Goal: Transaction & Acquisition: Purchase product/service

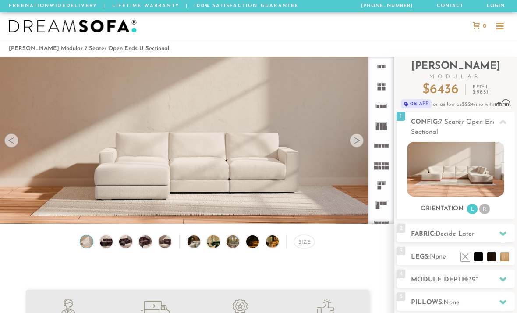
click at [350, 146] on video at bounding box center [197, 123] width 395 height 197
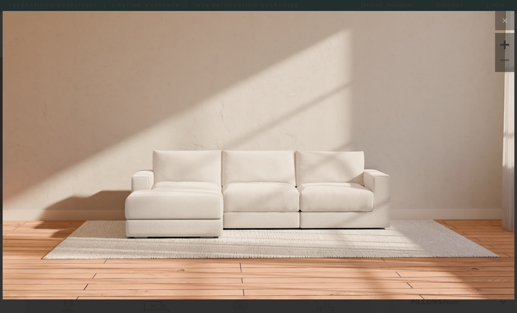
click at [505, 19] on icon at bounding box center [505, 20] width 11 height 11
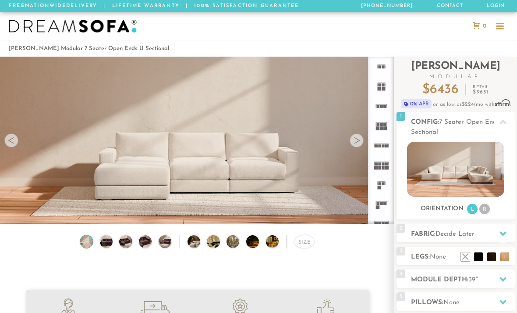
click at [500, 24] on div at bounding box center [500, 27] width 8 height 8
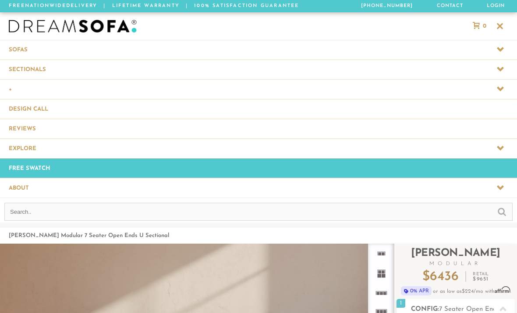
click at [504, 63] on span at bounding box center [258, 69] width 517 height 19
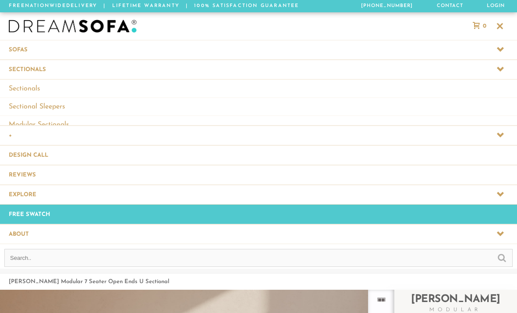
scroll to position [0, 0]
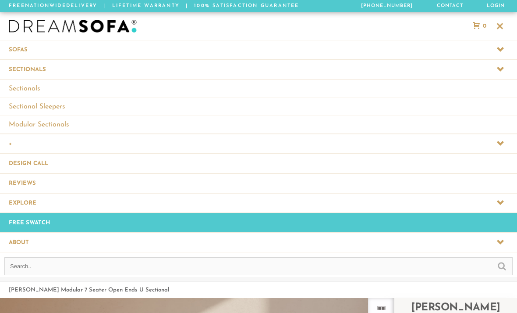
click at [501, 49] on icon at bounding box center [500, 49] width 7 height 5
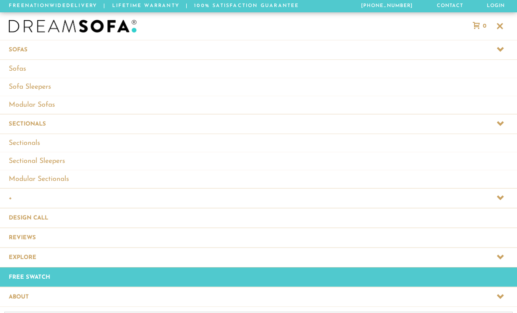
click at [503, 25] on div at bounding box center [500, 26] width 7 height 7
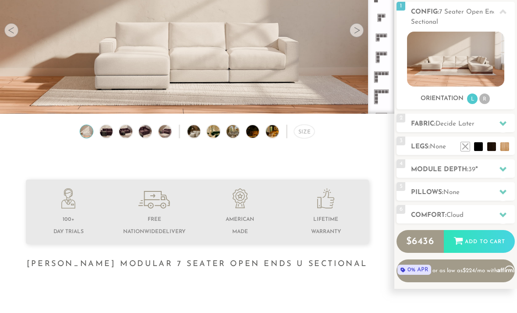
click at [309, 125] on div "Size" at bounding box center [304, 132] width 21 height 14
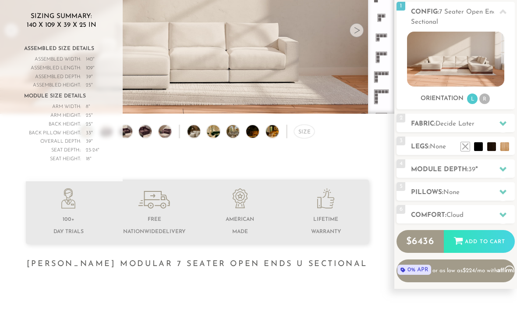
click at [299, 137] on div "Size" at bounding box center [304, 132] width 21 height 14
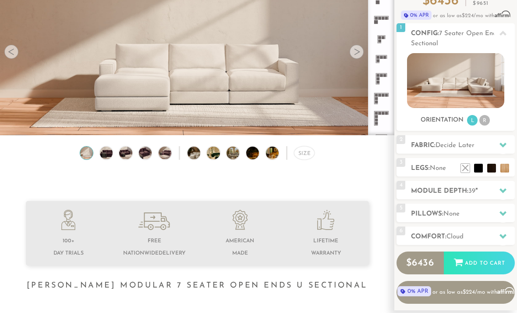
click at [91, 155] on img at bounding box center [86, 152] width 15 height 13
click at [108, 151] on img at bounding box center [106, 152] width 15 height 13
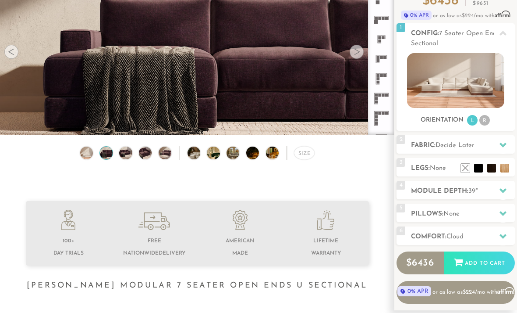
click at [124, 155] on img at bounding box center [125, 152] width 15 height 13
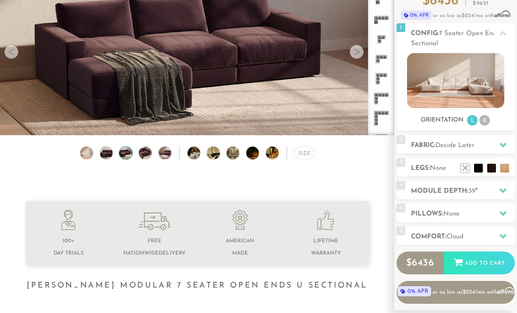
click at [146, 156] on img at bounding box center [145, 152] width 15 height 13
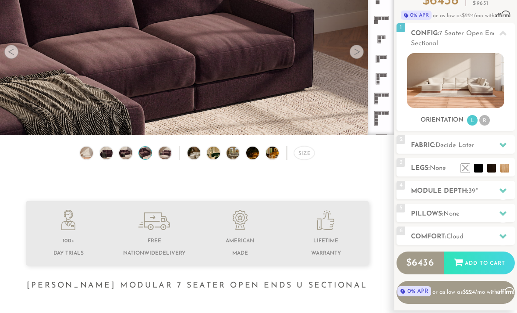
click at [163, 153] on img at bounding box center [164, 152] width 15 height 13
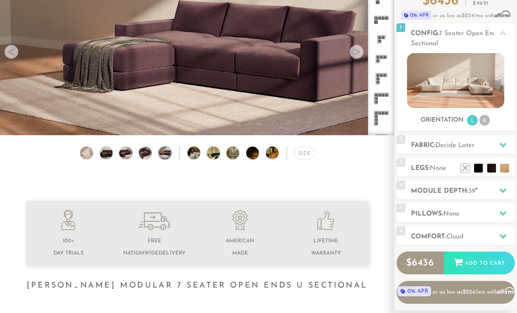
click at [86, 156] on img at bounding box center [86, 152] width 15 height 13
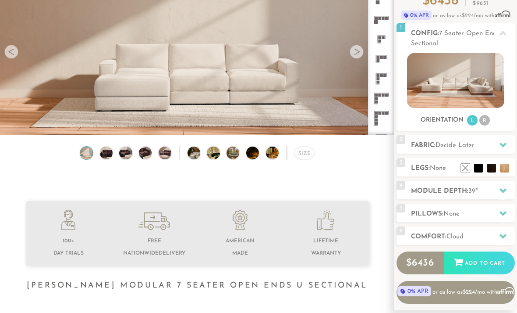
click at [193, 156] on img at bounding box center [199, 152] width 23 height 13
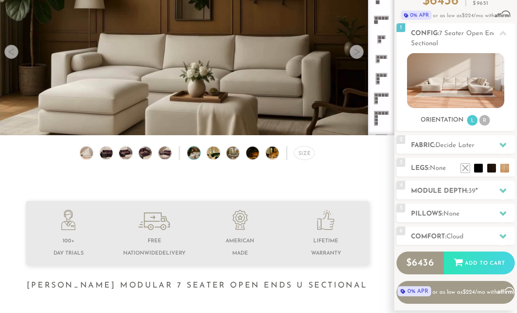
click at [210, 153] on img at bounding box center [218, 152] width 23 height 13
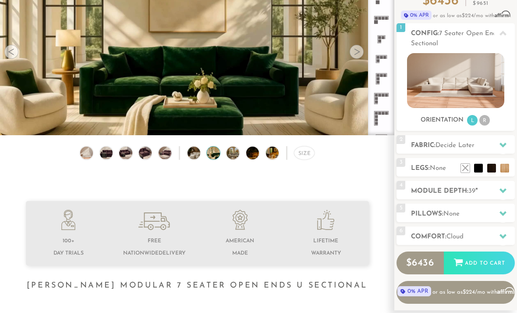
click at [230, 154] on img at bounding box center [238, 152] width 23 height 13
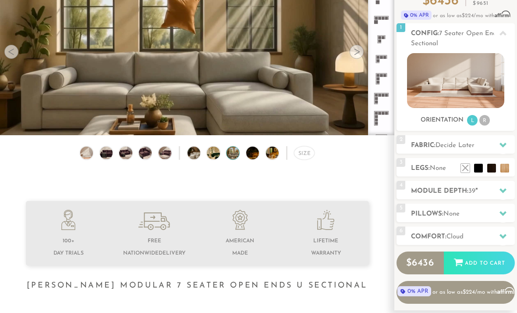
click at [250, 153] on img at bounding box center [257, 152] width 23 height 13
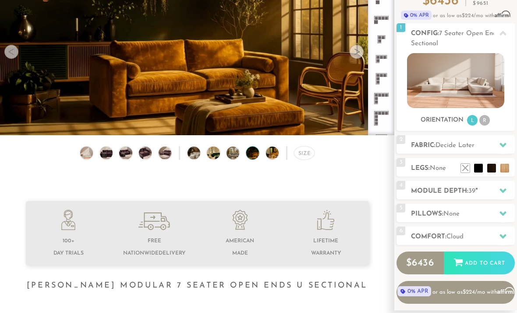
click at [268, 153] on img at bounding box center [277, 152] width 23 height 13
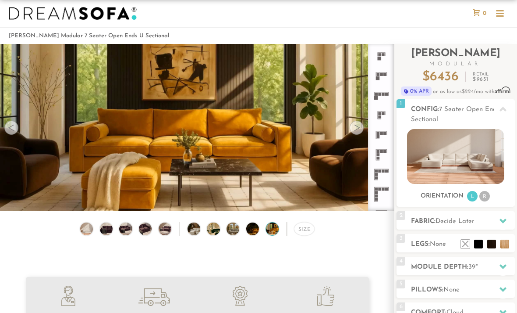
click at [191, 229] on img at bounding box center [199, 228] width 23 height 13
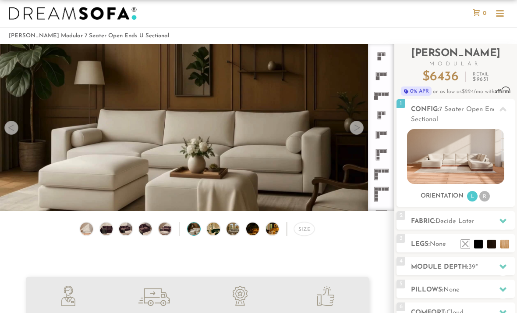
click at [307, 229] on div "Size" at bounding box center [304, 229] width 21 height 14
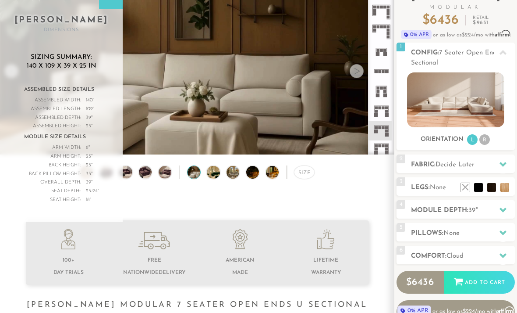
click at [484, 140] on li "R" at bounding box center [485, 140] width 11 height 11
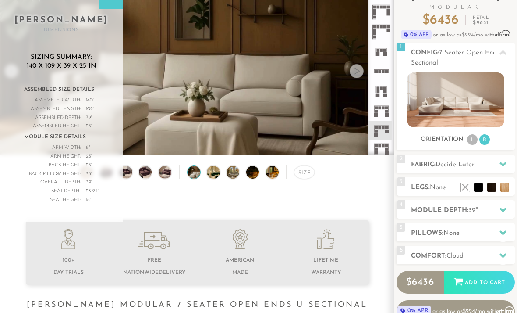
click at [468, 139] on li "L" at bounding box center [472, 139] width 11 height 11
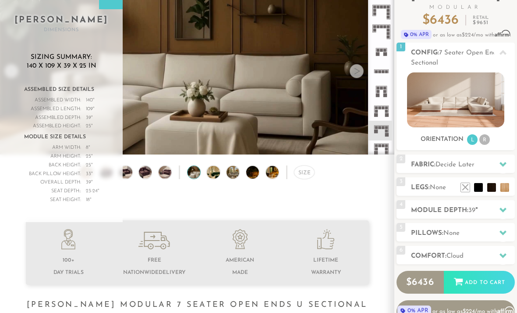
click at [502, 166] on icon at bounding box center [503, 163] width 7 height 7
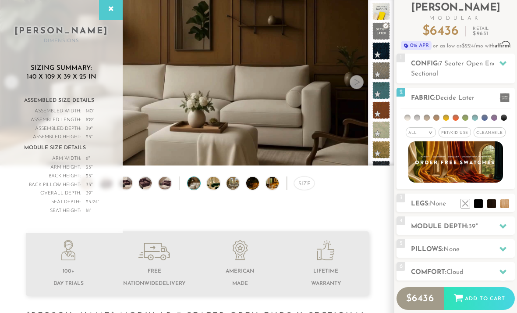
click at [421, 133] on div "All >" at bounding box center [421, 132] width 30 height 10
click at [428, 180] on li "Popular" at bounding box center [421, 181] width 30 height 14
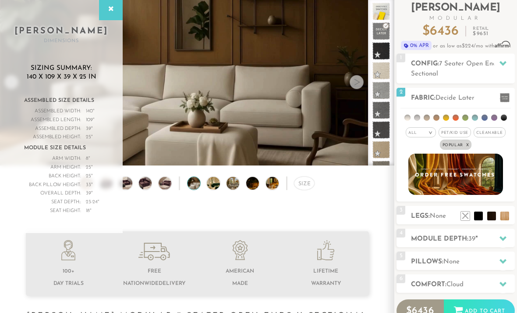
click at [460, 136] on span "Pet/Kid Use x" at bounding box center [455, 132] width 32 height 10
click at [499, 132] on span "Cleanable x" at bounding box center [493, 132] width 32 height 10
click at [474, 183] on img at bounding box center [456, 173] width 95 height 41
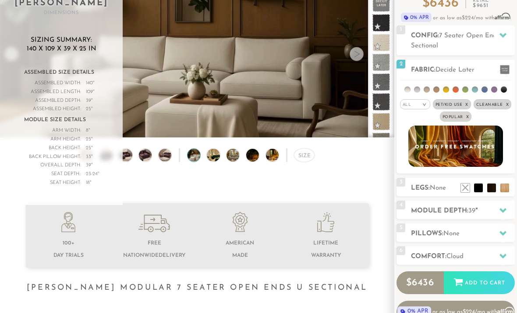
click at [408, 87] on li at bounding box center [408, 89] width 6 height 6
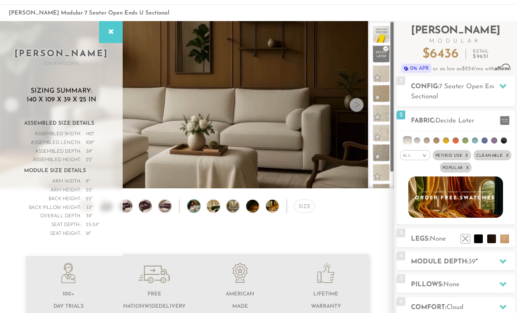
scroll to position [0, 0]
click at [414, 152] on div "All >" at bounding box center [415, 155] width 30 height 10
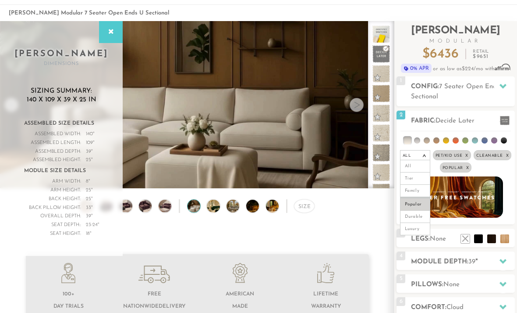
click at [416, 152] on div "All >" at bounding box center [415, 155] width 30 height 10
click at [507, 117] on span at bounding box center [505, 120] width 10 height 9
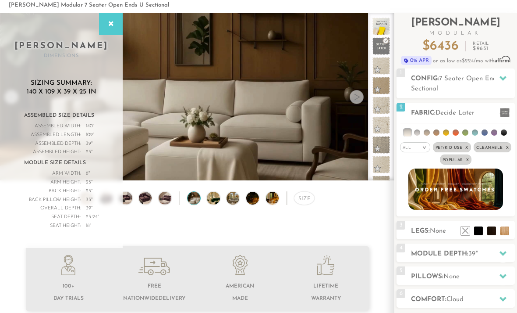
scroll to position [44, 0]
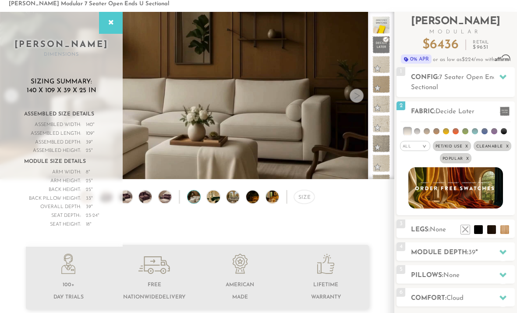
click at [435, 232] on span "None" at bounding box center [438, 230] width 16 height 7
click at [434, 230] on span "None" at bounding box center [438, 230] width 16 height 7
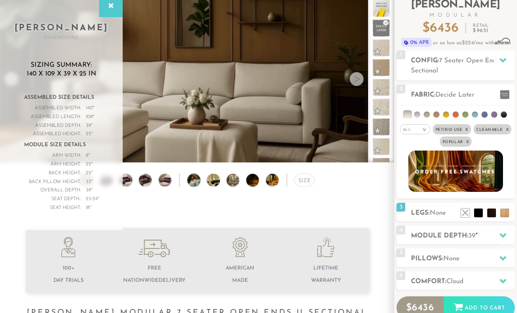
scroll to position [61, 0]
click at [493, 238] on h2 "Module Depth: 39 "" at bounding box center [463, 236] width 104 height 10
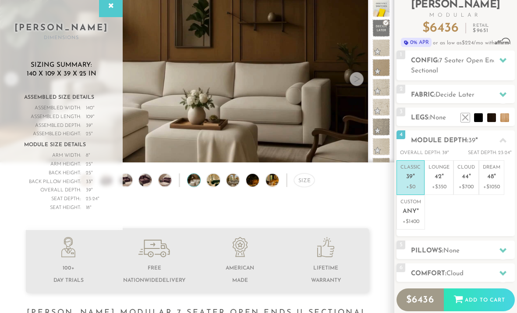
click at [474, 184] on p "+$700" at bounding box center [467, 187] width 18 height 8
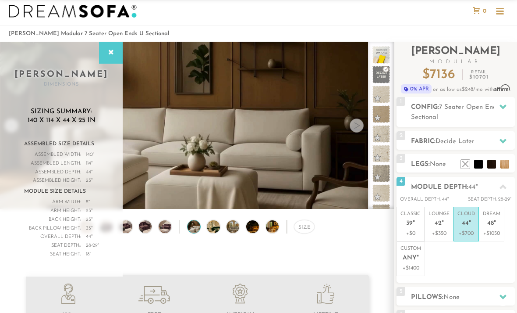
scroll to position [15, 0]
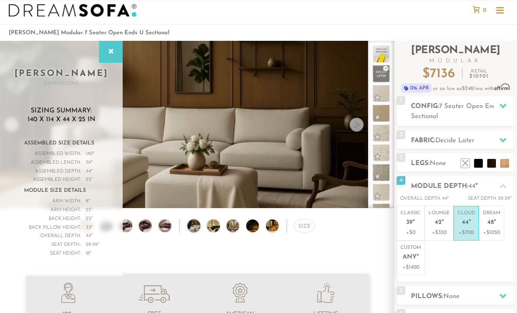
click at [443, 229] on p "+$350" at bounding box center [439, 233] width 21 height 8
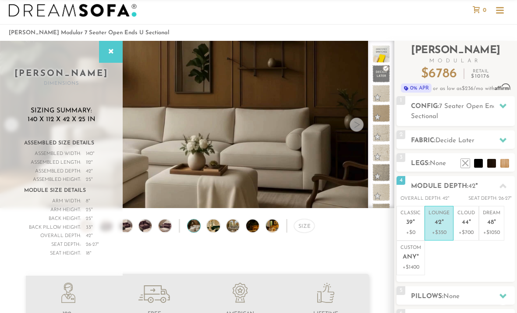
click at [464, 227] on p "Cloud 44 "" at bounding box center [467, 219] width 18 height 19
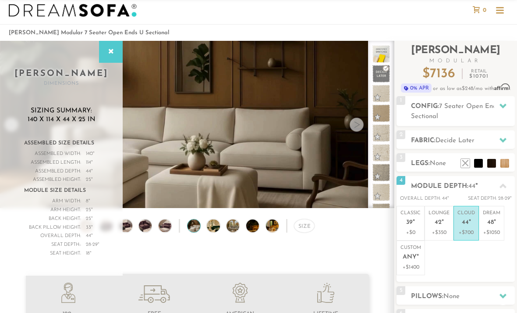
click at [442, 232] on p "+$350" at bounding box center [439, 232] width 21 height 8
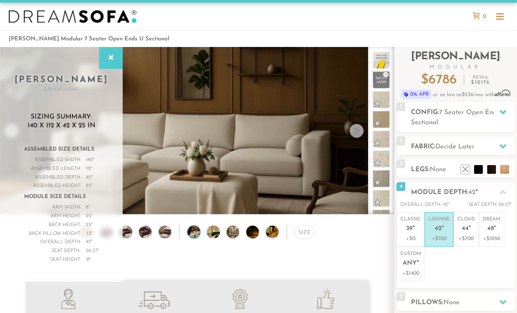
scroll to position [14, 0]
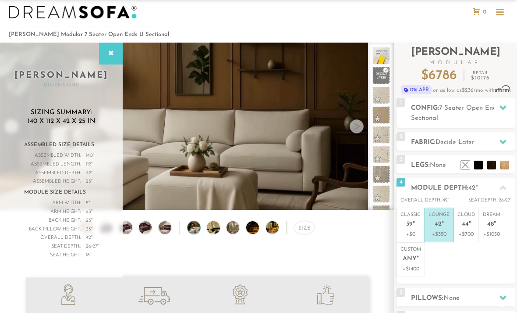
click at [468, 233] on p "+$700" at bounding box center [467, 234] width 18 height 8
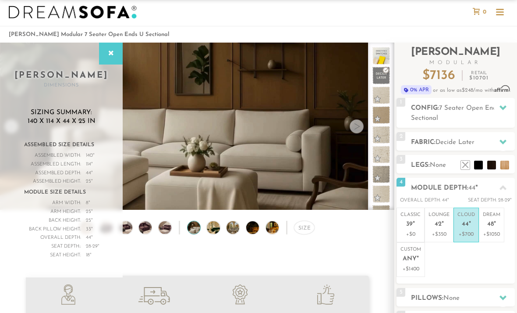
click at [437, 232] on p "+$350" at bounding box center [439, 234] width 21 height 8
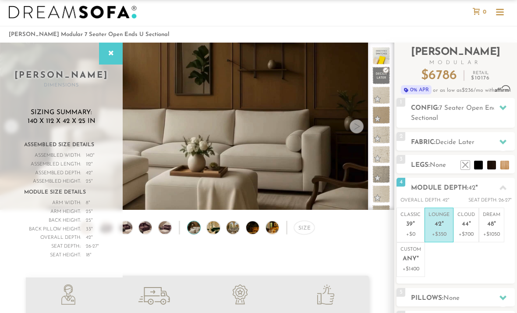
click at [467, 234] on p "+$700" at bounding box center [467, 234] width 18 height 8
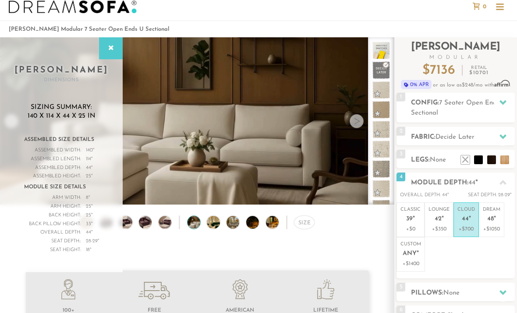
scroll to position [20, 0]
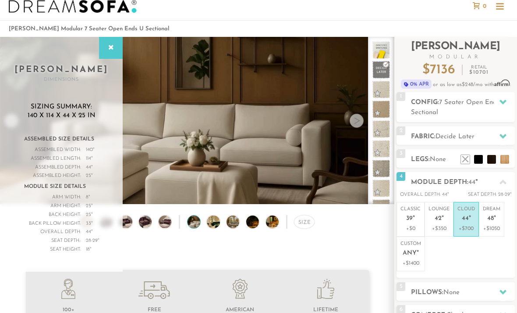
click at [445, 228] on p "+$350" at bounding box center [439, 229] width 21 height 8
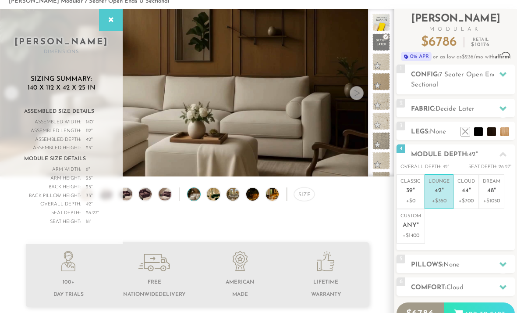
scroll to position [47, 0]
click at [468, 262] on h2 "Pillows: None" at bounding box center [463, 265] width 104 height 10
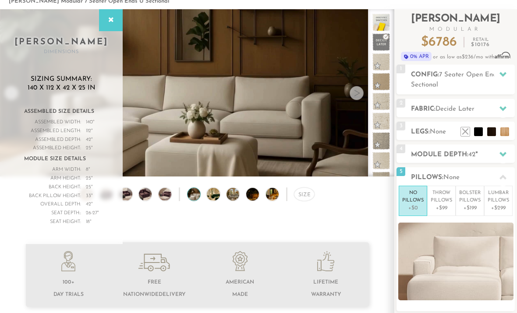
click at [445, 198] on p "Throw Pillows" at bounding box center [441, 196] width 21 height 14
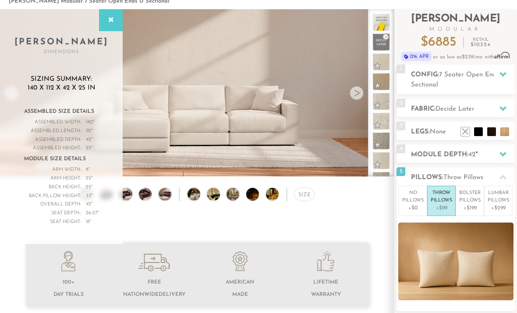
click at [471, 201] on p "Bolster Pillows" at bounding box center [470, 196] width 21 height 14
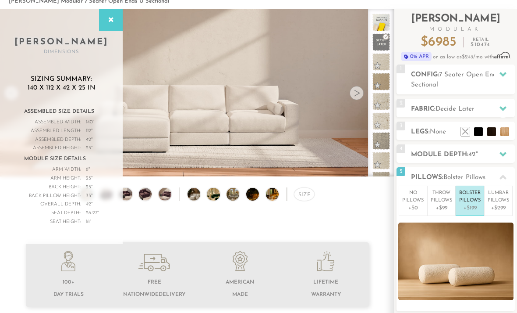
click at [504, 203] on p "Lumbar Pillows" at bounding box center [498, 196] width 21 height 14
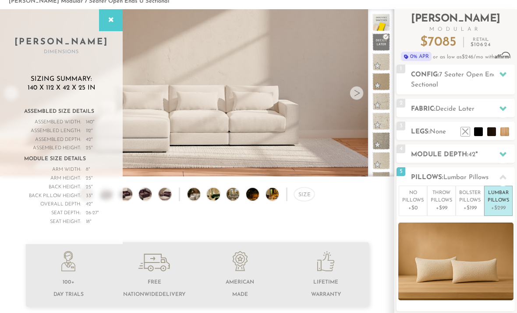
click at [441, 204] on p "+$99" at bounding box center [441, 208] width 21 height 8
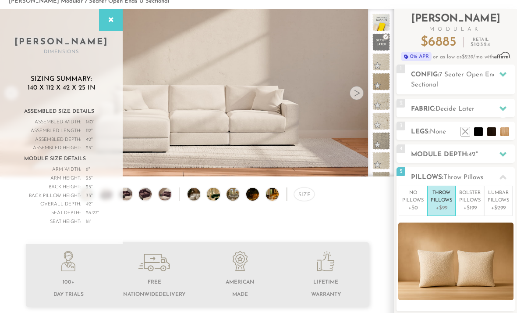
click at [472, 204] on p "+$199" at bounding box center [470, 208] width 21 height 8
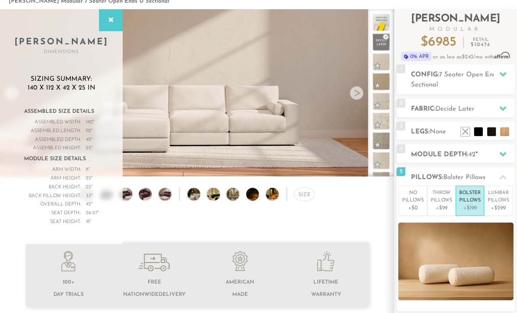
click at [502, 201] on p "Lumbar Pillows" at bounding box center [498, 196] width 21 height 14
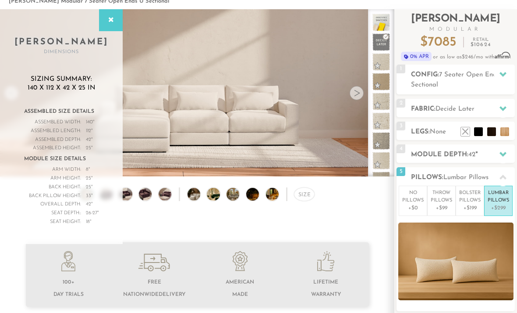
click at [443, 206] on p "+$99" at bounding box center [441, 208] width 21 height 8
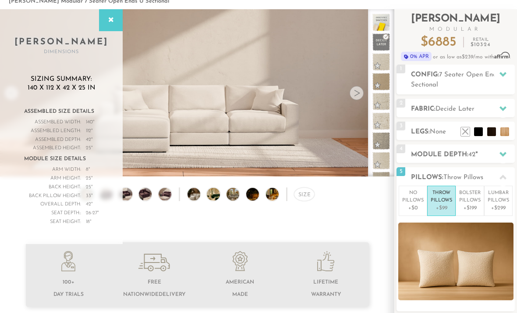
click at [420, 205] on p "+$0" at bounding box center [413, 208] width 21 height 8
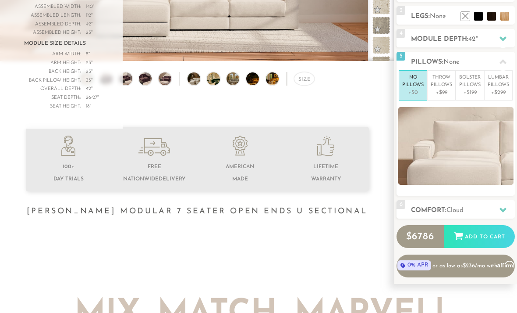
scroll to position [163, 0]
click at [489, 207] on h2 "Comfort: the Cloud" at bounding box center [463, 210] width 104 height 10
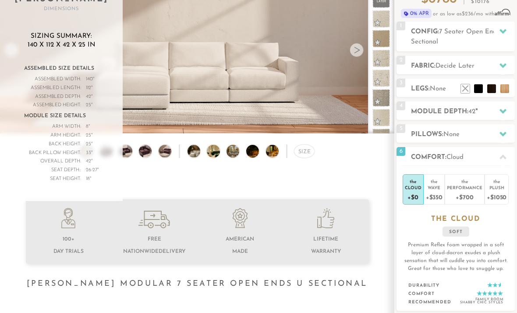
scroll to position [93, 0]
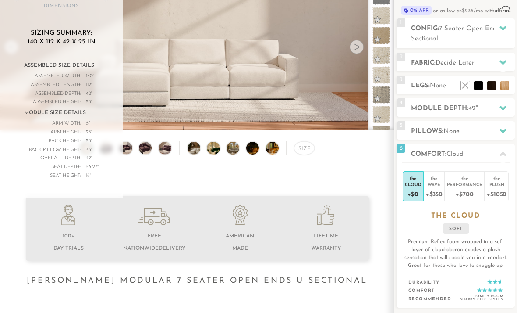
click at [435, 189] on div "+$350" at bounding box center [434, 193] width 17 height 13
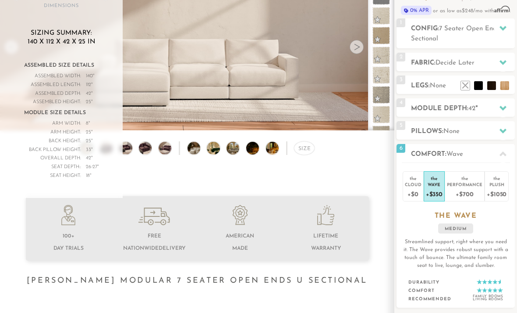
click at [413, 183] on div "Cloud" at bounding box center [413, 184] width 17 height 6
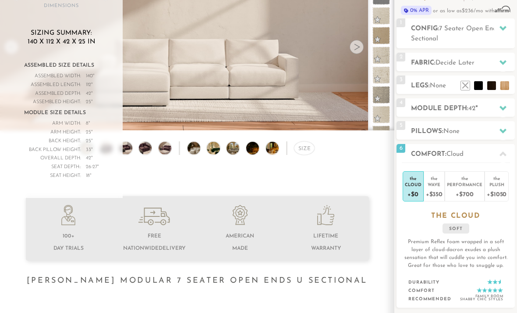
click at [470, 180] on div "the" at bounding box center [465, 176] width 36 height 9
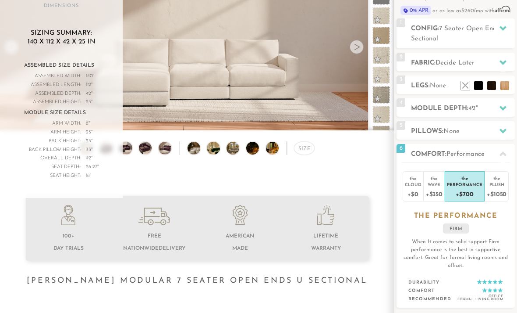
click at [502, 182] on div "Plush" at bounding box center [497, 184] width 20 height 6
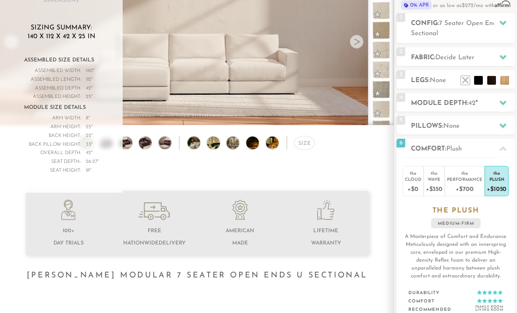
scroll to position [99, 0]
click at [469, 179] on div "Performance" at bounding box center [465, 179] width 36 height 6
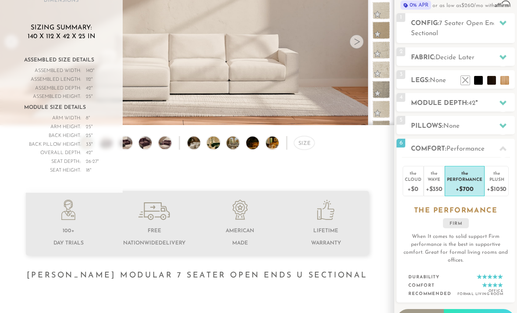
click at [500, 180] on div "Plush" at bounding box center [497, 179] width 20 height 6
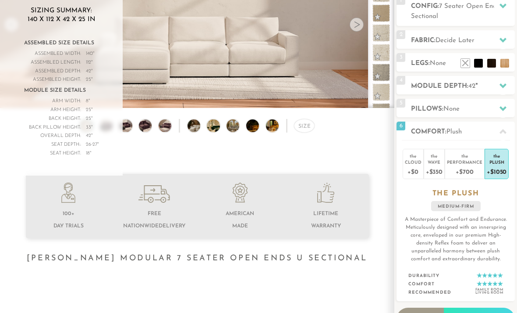
scroll to position [119, 0]
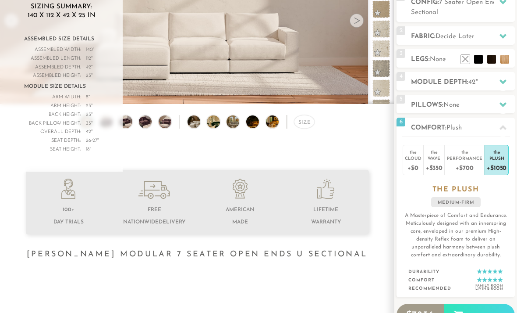
click at [429, 160] on div "Wave" at bounding box center [434, 158] width 17 height 6
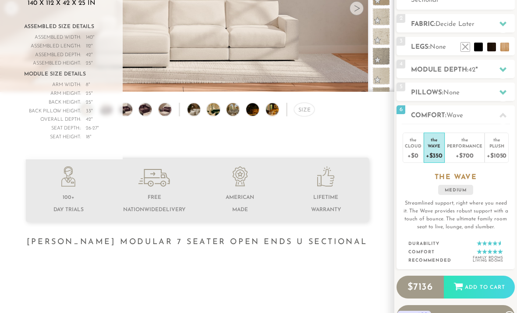
scroll to position [132, 0]
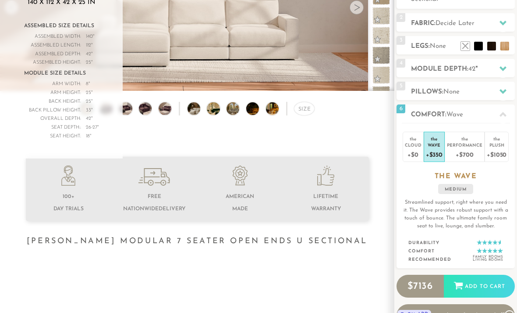
click at [415, 142] on div "the" at bounding box center [413, 137] width 17 height 9
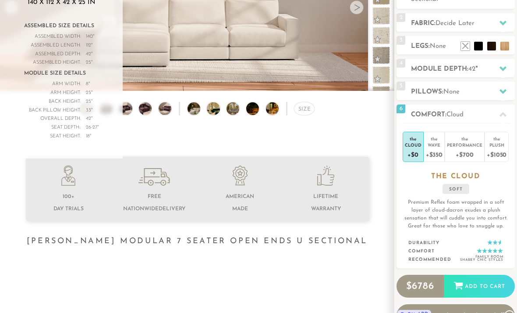
click at [439, 143] on div "Wave" at bounding box center [434, 145] width 17 height 6
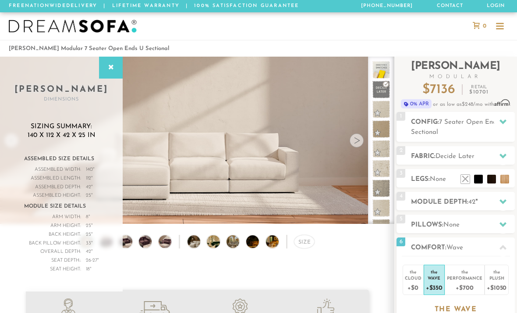
scroll to position [5, 0]
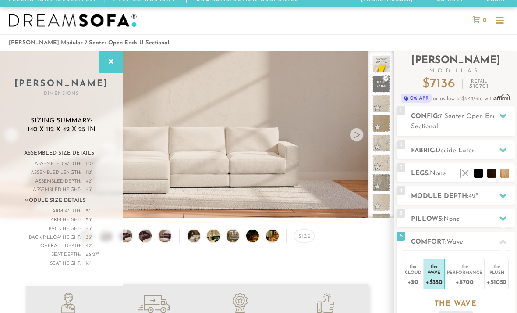
click at [360, 134] on div at bounding box center [357, 135] width 14 height 14
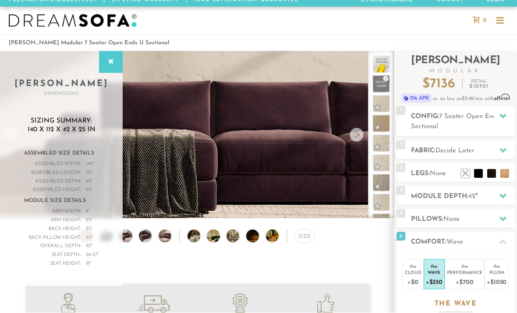
click at [353, 131] on div at bounding box center [357, 135] width 14 height 14
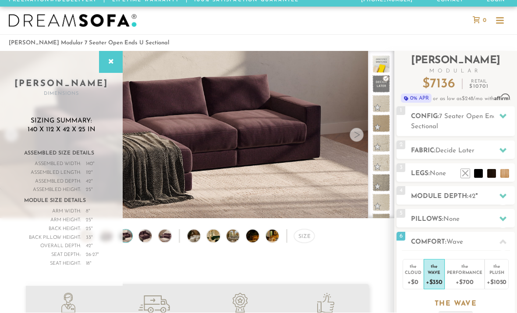
click at [355, 134] on div at bounding box center [357, 135] width 14 height 14
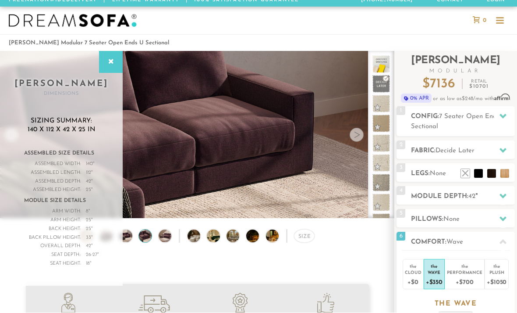
click at [352, 139] on div at bounding box center [357, 135] width 14 height 14
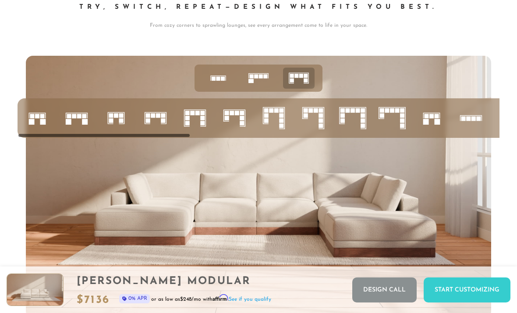
scroll to position [3072, 0]
click at [430, 119] on icon at bounding box center [432, 118] width 30 height 30
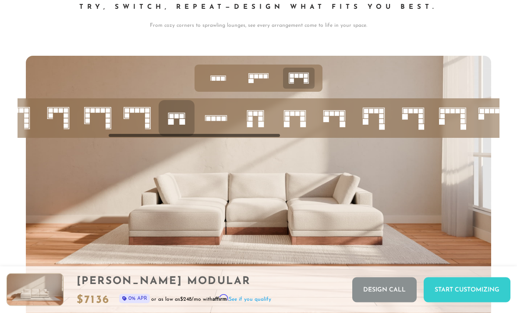
scroll to position [0, 258]
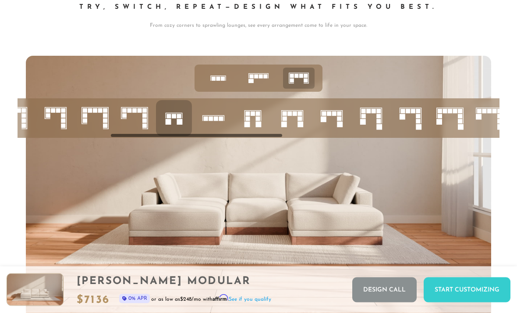
click at [296, 123] on icon at bounding box center [293, 118] width 30 height 30
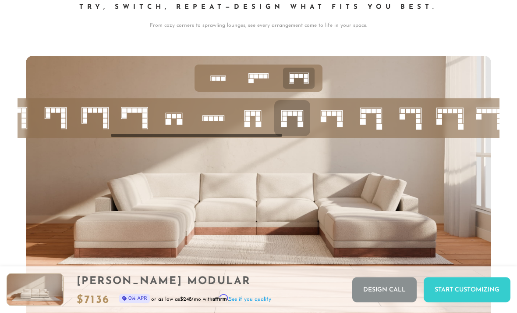
click at [338, 122] on rect at bounding box center [340, 124] width 6 height 6
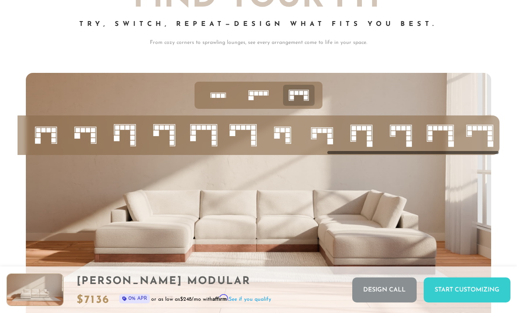
scroll to position [3037, 0]
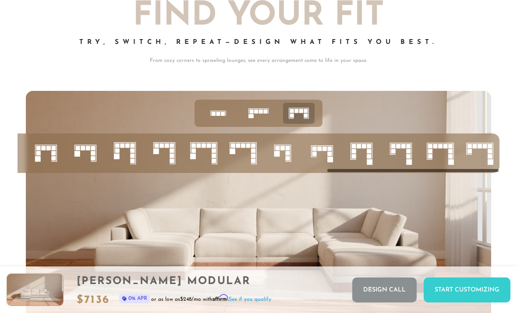
click at [260, 115] on icon at bounding box center [258, 113] width 27 height 27
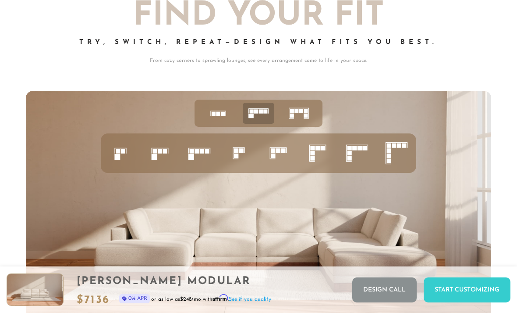
scroll to position [0, 0]
click at [215, 118] on icon at bounding box center [218, 113] width 27 height 27
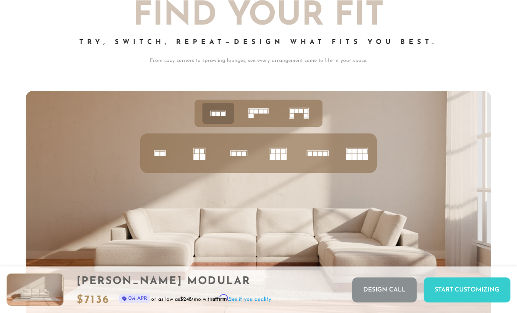
click at [280, 155] on rect at bounding box center [278, 157] width 4 height 6
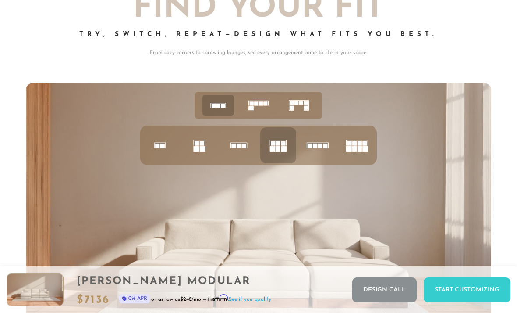
scroll to position [3059, 0]
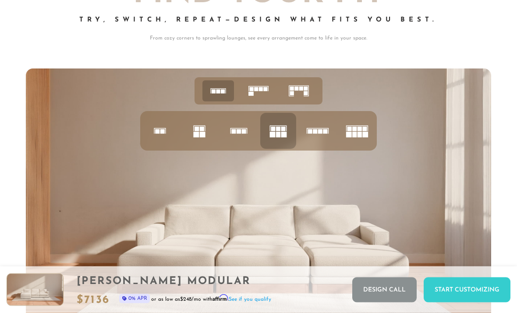
click at [356, 135] on rect at bounding box center [355, 135] width 4 height 6
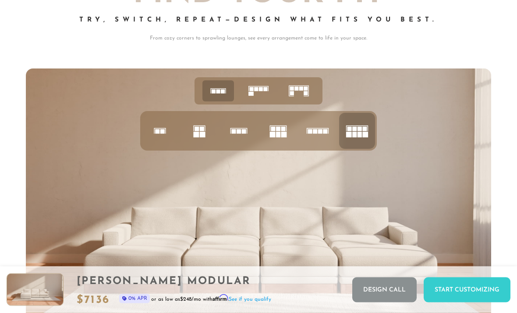
click at [316, 132] on rect at bounding box center [315, 131] width 4 height 4
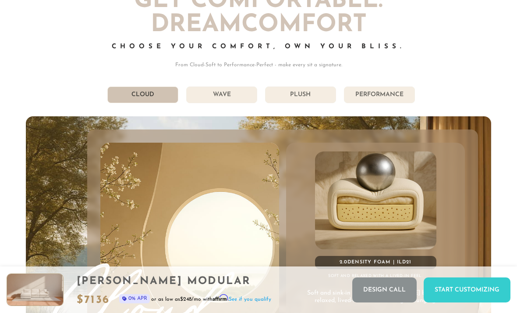
scroll to position [4316, 0]
click at [247, 89] on li "Wave" at bounding box center [221, 94] width 71 height 17
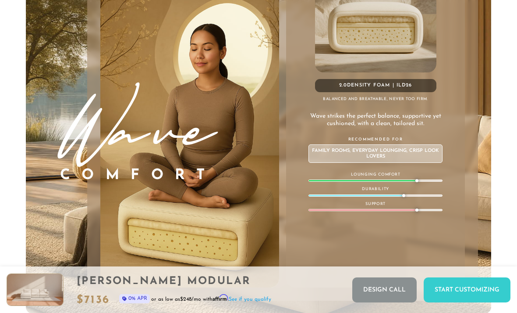
scroll to position [4488, 0]
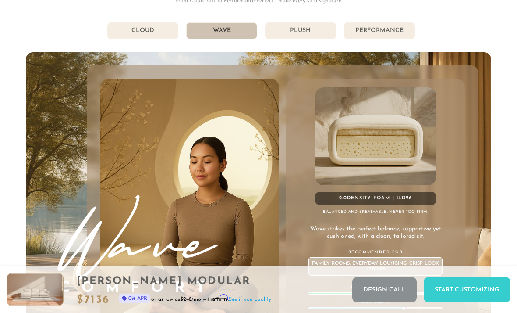
click at [312, 39] on li "Plush" at bounding box center [300, 31] width 71 height 17
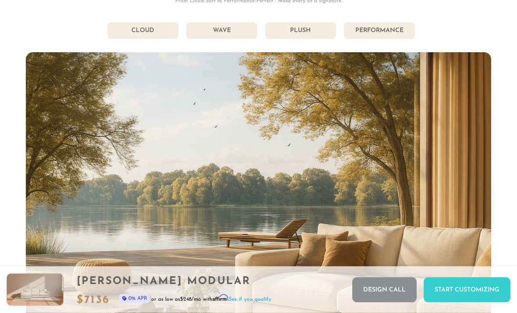
scroll to position [4380, 0]
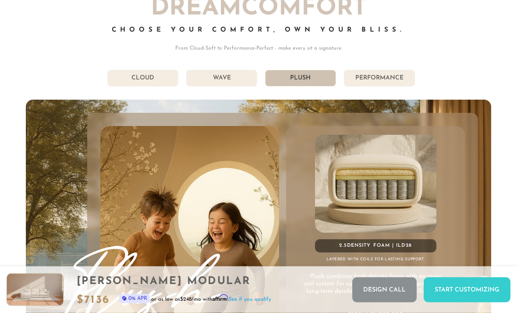
click at [379, 78] on li "Performance" at bounding box center [379, 78] width 71 height 17
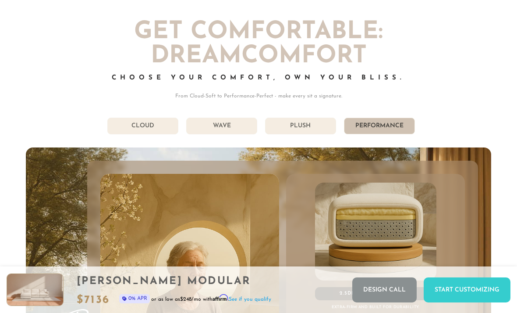
scroll to position [4277, 0]
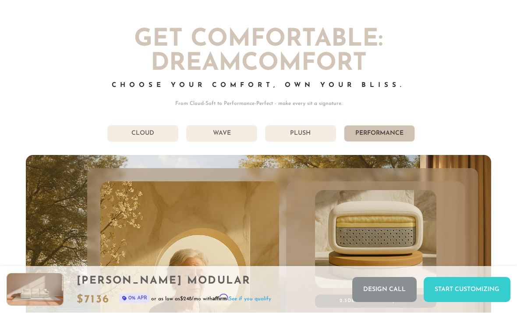
click at [240, 137] on li "Wave" at bounding box center [221, 133] width 71 height 17
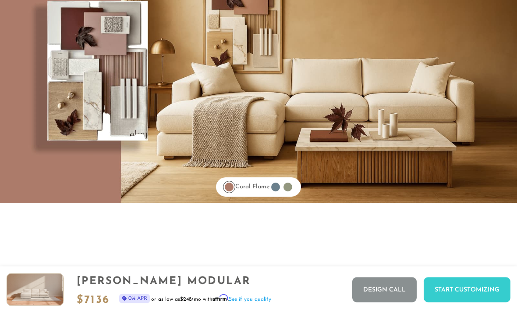
scroll to position [6675, 0]
click at [280, 192] on div at bounding box center [276, 187] width 12 height 12
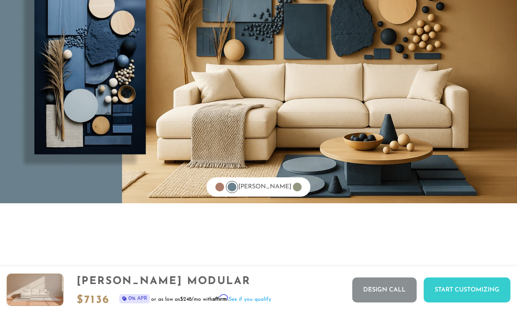
click at [293, 185] on div at bounding box center [297, 186] width 9 height 9
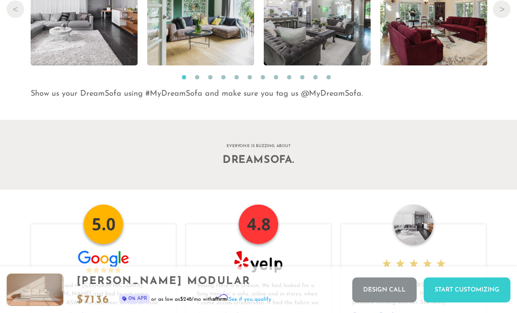
scroll to position [8675, 0]
